Goal: Transaction & Acquisition: Obtain resource

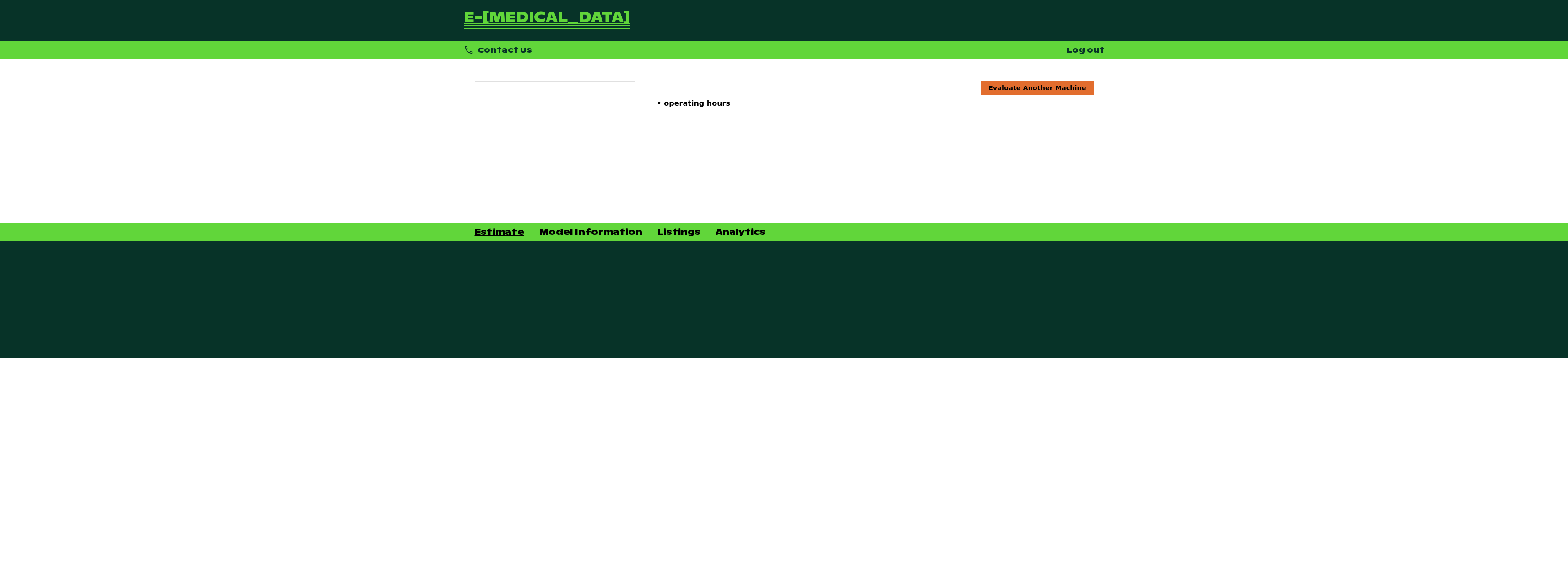
click at [575, 160] on div at bounding box center [555, 141] width 160 height 120
click at [576, 233] on div "Model Information" at bounding box center [590, 231] width 103 height 10
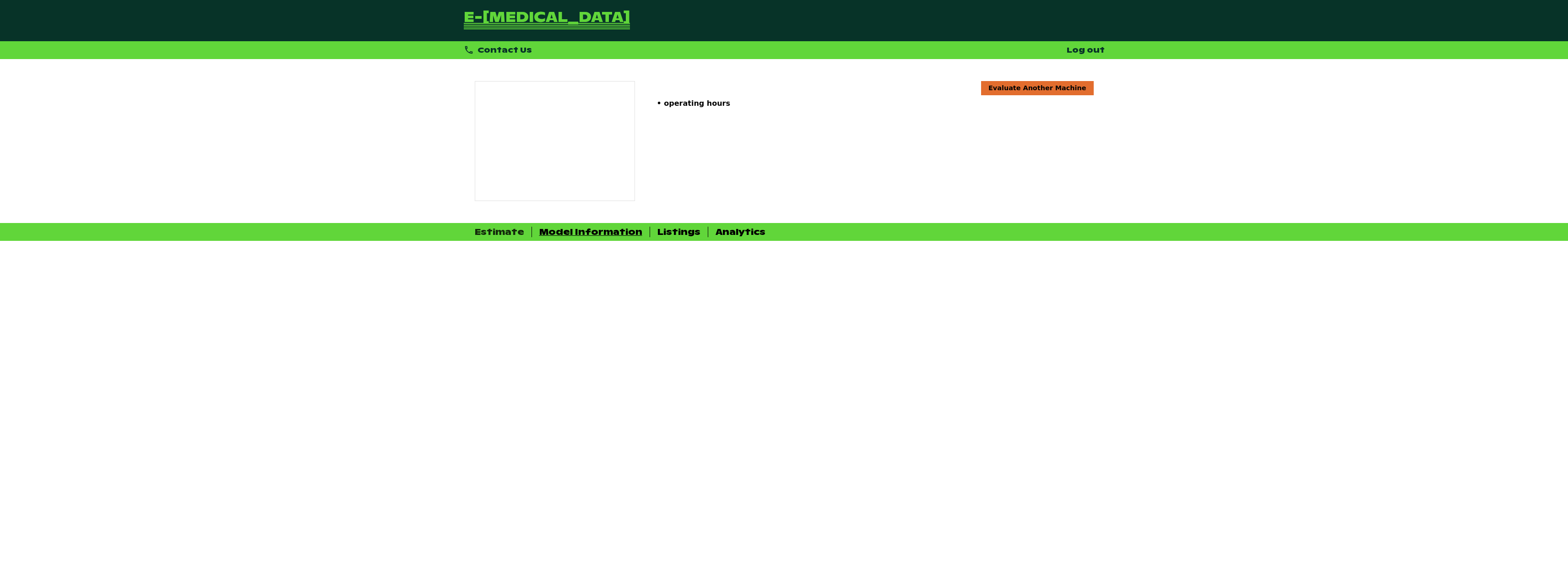
click at [503, 230] on div "Estimate" at bounding box center [499, 231] width 49 height 10
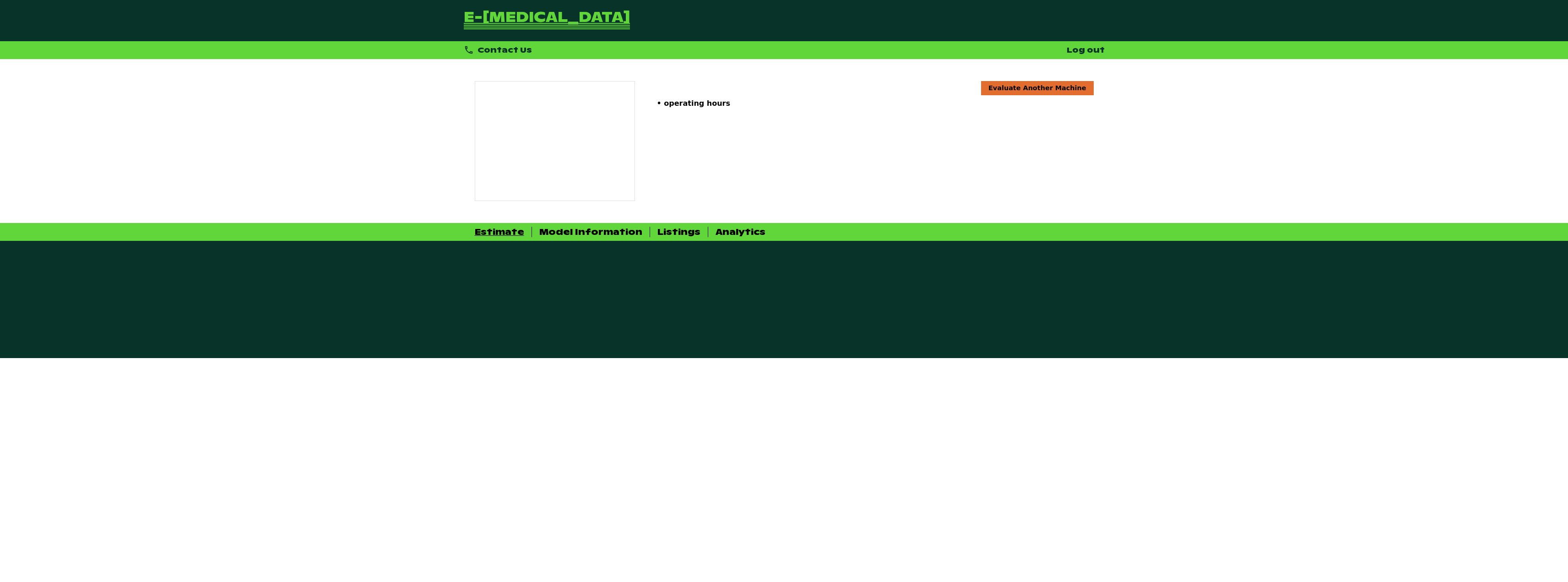
click at [694, 228] on div "Estimate Model Information Listings Analytics" at bounding box center [784, 231] width 641 height 10
click at [678, 236] on div "Listings" at bounding box center [679, 231] width 43 height 10
